Goal: Task Accomplishment & Management: Use online tool/utility

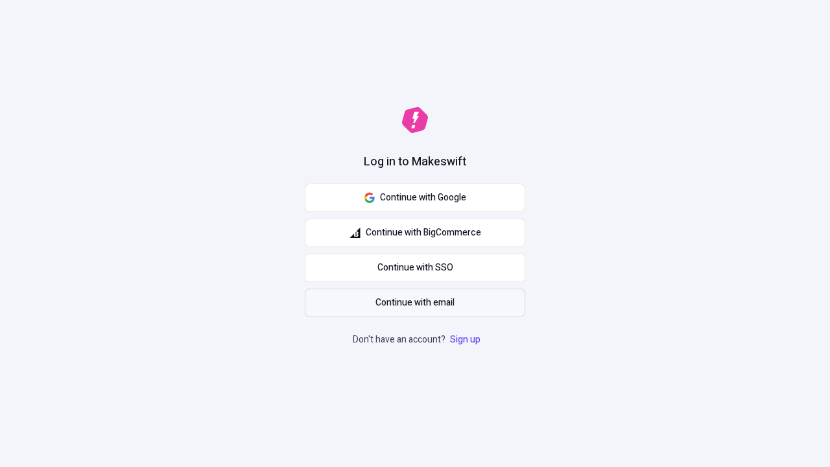
click at [415, 303] on span "Continue with email" at bounding box center [415, 303] width 79 height 14
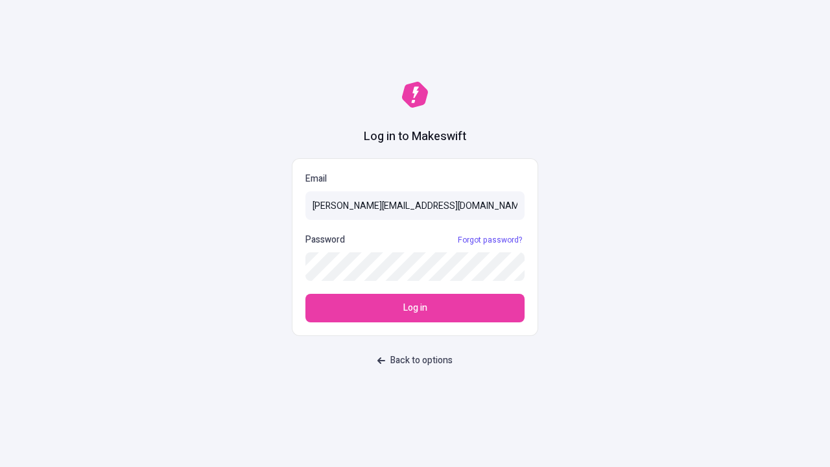
type input "[PERSON_NAME][EMAIL_ADDRESS][DOMAIN_NAME]"
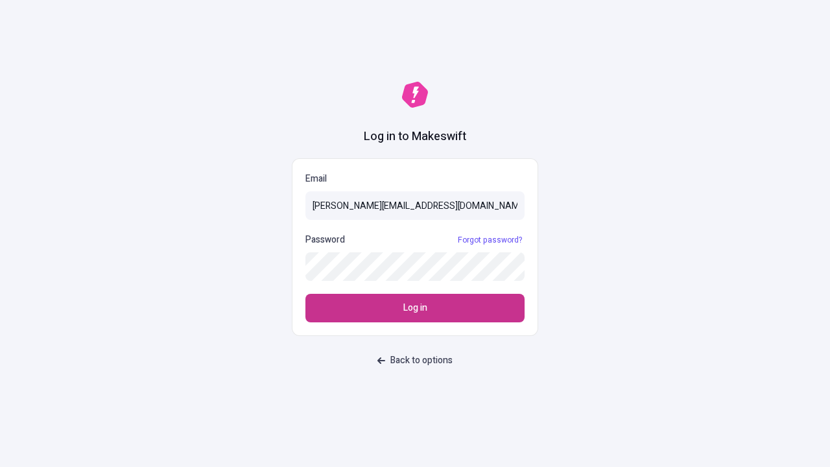
click at [415, 308] on span "Log in" at bounding box center [416, 308] width 24 height 14
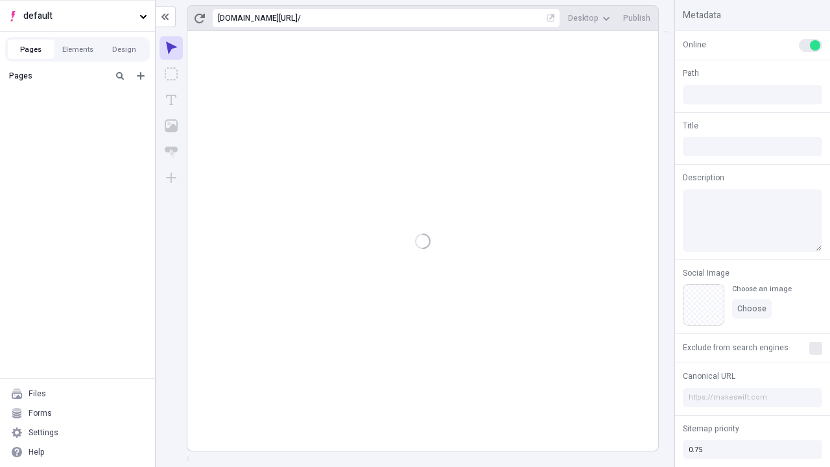
type input "/deep-link-acidus"
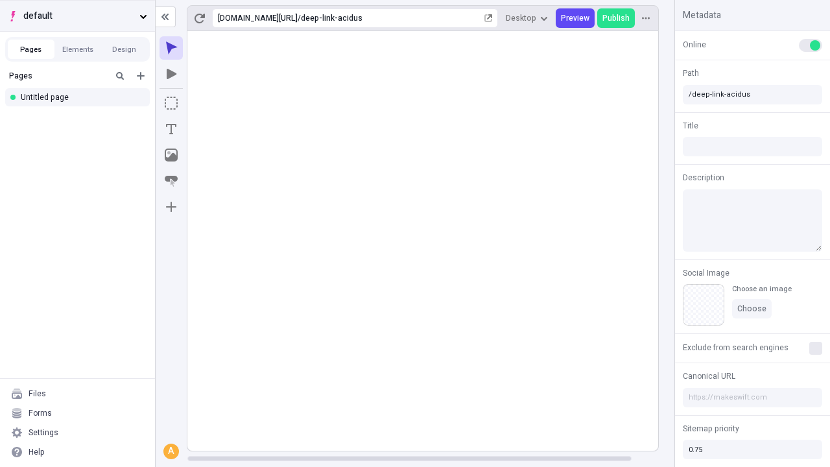
click at [77, 16] on span "default" at bounding box center [78, 16] width 111 height 14
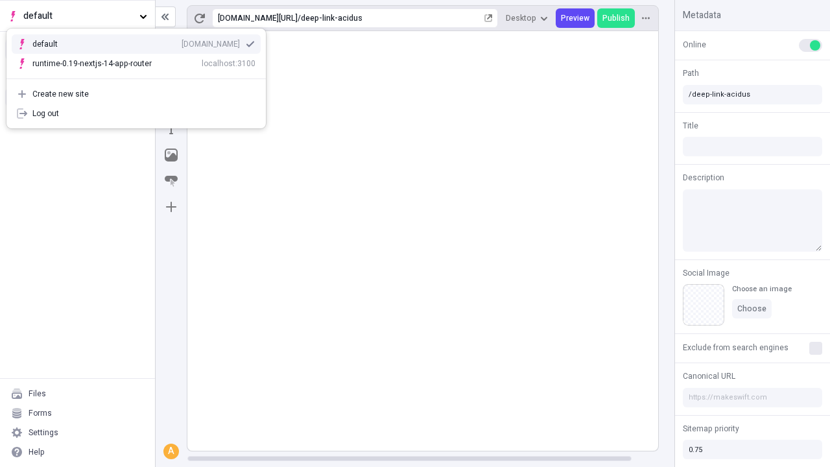
click at [136, 94] on div "Create new site" at bounding box center [143, 94] width 223 height 10
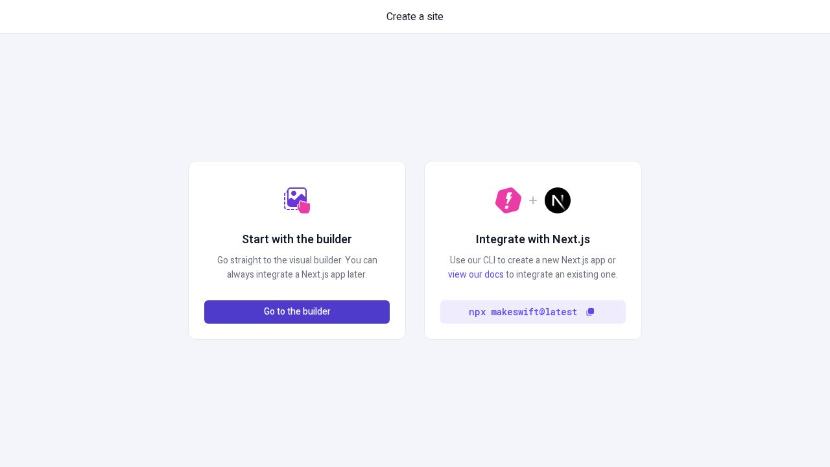
click at [297, 312] on span "Go to the builder" at bounding box center [297, 312] width 67 height 14
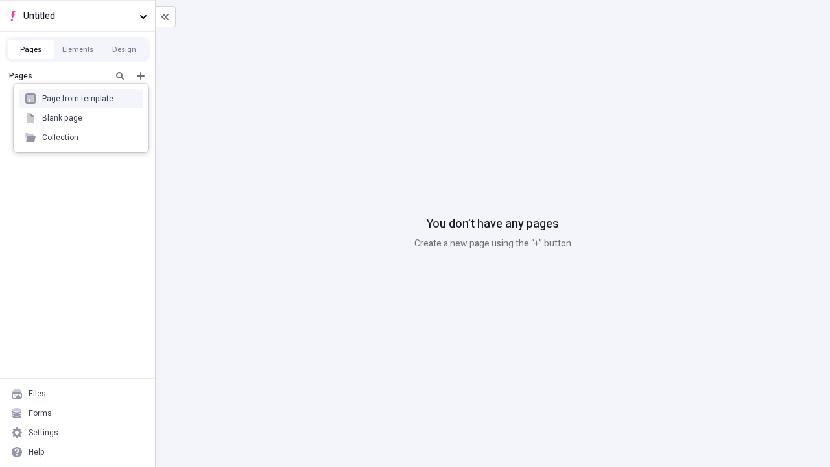
click at [81, 118] on div "Blank page" at bounding box center [81, 117] width 125 height 19
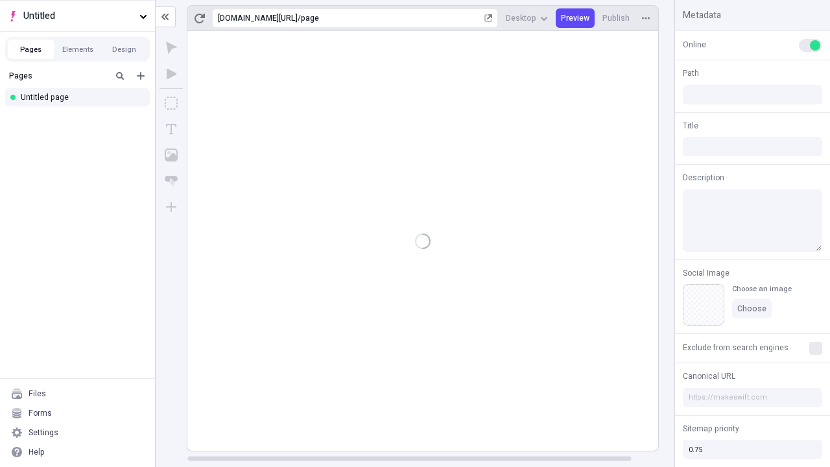
type input "/page"
click at [617, 18] on span "Publish" at bounding box center [616, 18] width 27 height 10
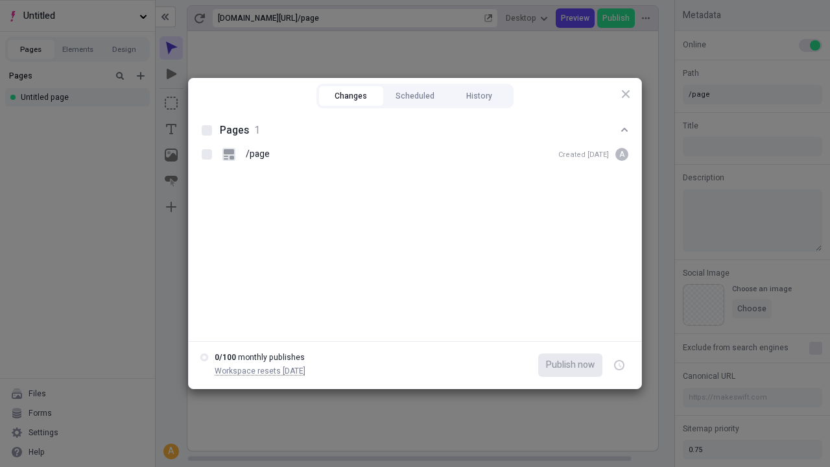
click at [351, 96] on button "Changes" at bounding box center [351, 95] width 64 height 19
click at [207, 130] on div at bounding box center [207, 130] width 10 height 10
checkbox input "true"
click at [620, 365] on icon "button" at bounding box center [620, 365] width 3 height 5
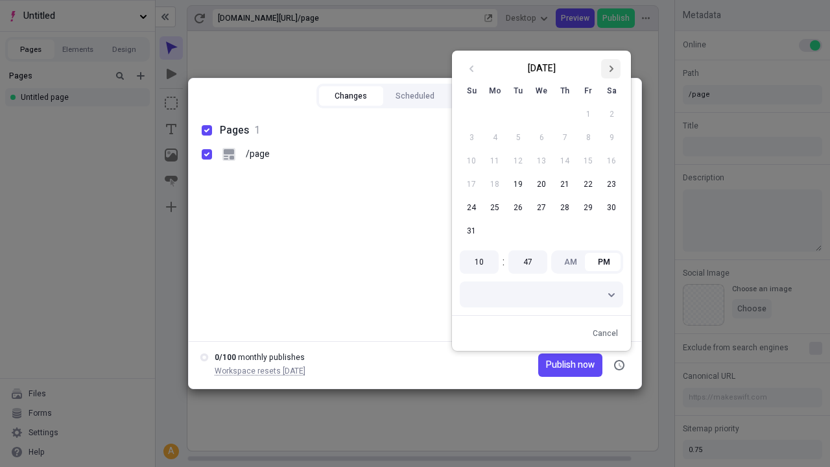
click at [611, 69] on icon "Go to next month" at bounding box center [611, 69] width 8 height 8
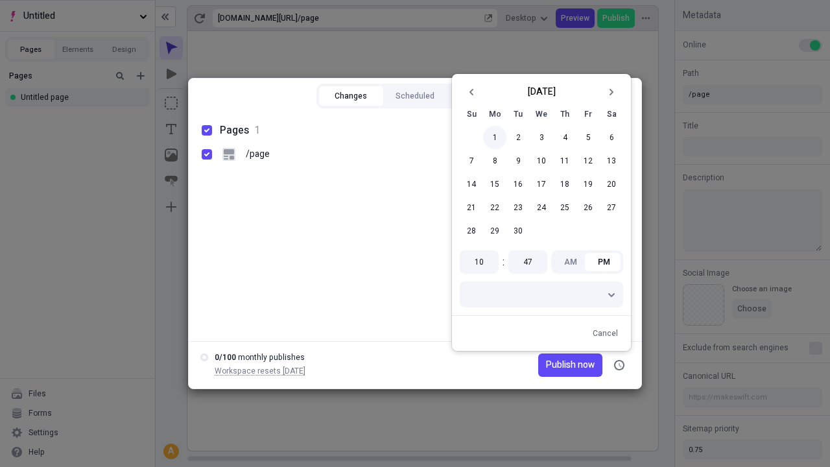
click at [495, 138] on button "1" at bounding box center [494, 137] width 23 height 23
click at [553, 365] on span "Publish now" at bounding box center [570, 365] width 49 height 14
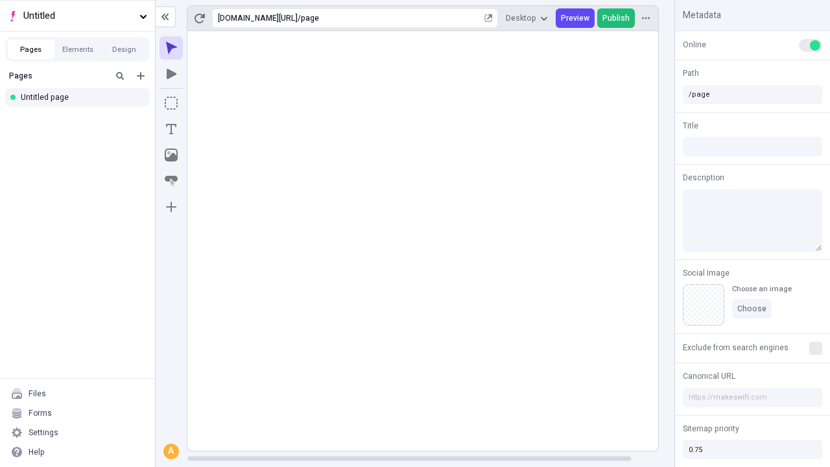
click at [617, 18] on span "Publish" at bounding box center [616, 18] width 27 height 10
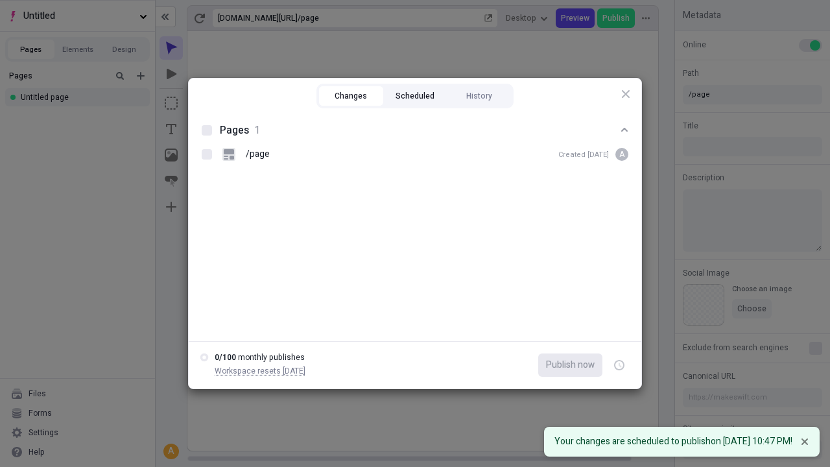
click at [415, 96] on button "Scheduled" at bounding box center [415, 95] width 64 height 19
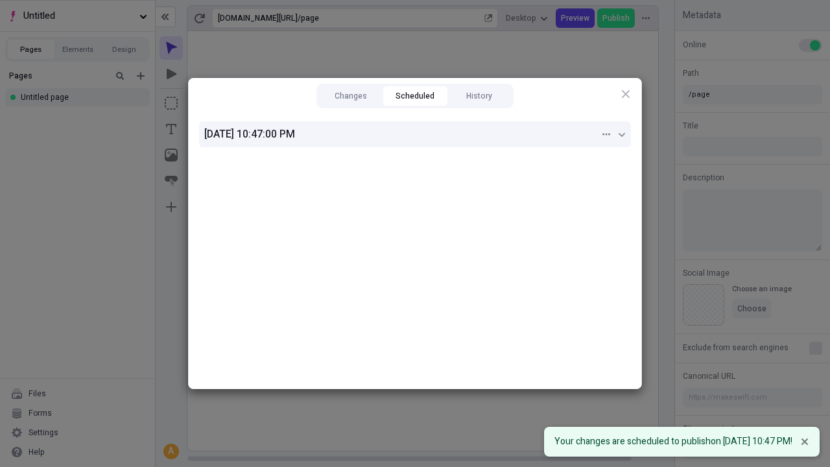
click at [415, 134] on div "9/1/2025, 10:47:00 PM" at bounding box center [402, 135] width 396 height 16
